Goal: Information Seeking & Learning: Find specific fact

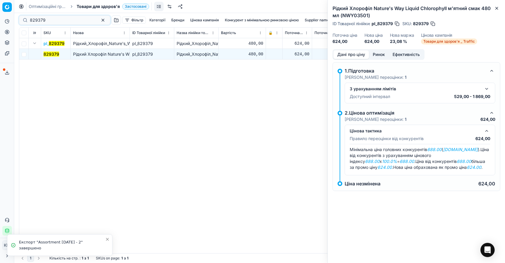
click at [54, 21] on input "829379" at bounding box center [62, 20] width 65 height 6
drag, startPoint x: 0, startPoint y: 0, endPoint x: 54, endPoint y: 21, distance: 57.4
click at [54, 21] on input "829379" at bounding box center [62, 20] width 65 height 6
type input "823155"
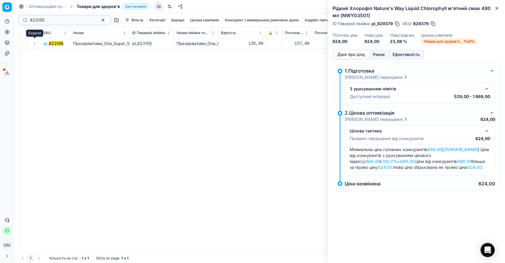
click at [37, 45] on button "Expand" at bounding box center [34, 43] width 7 height 7
click at [51, 53] on mark "823155" at bounding box center [50, 53] width 14 height 5
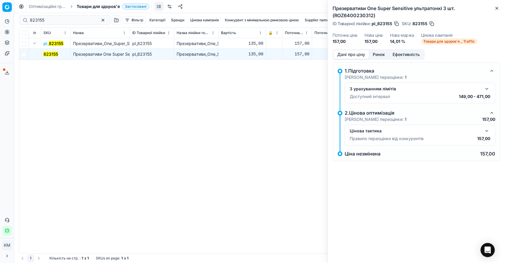
click at [486, 130] on button "button" at bounding box center [486, 130] width 7 height 7
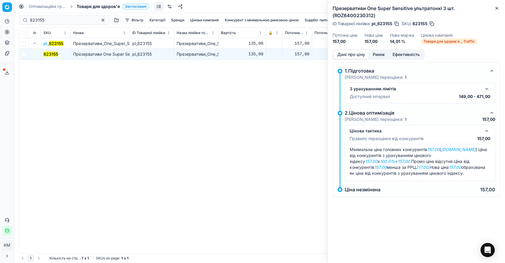
click at [384, 52] on button "Ринок" at bounding box center [379, 54] width 20 height 9
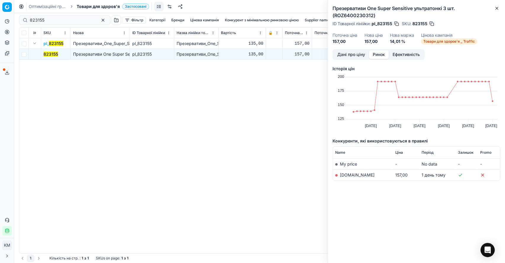
click at [439, 224] on div "Презервативи One Super Sensitive ультратонкі 3 шт. (ROZ6400230312) ID Товарної …" at bounding box center [417, 131] width 178 height 263
click at [356, 175] on link "[DOMAIN_NAME]" at bounding box center [357, 174] width 35 height 5
